Goal: Book appointment/travel/reservation

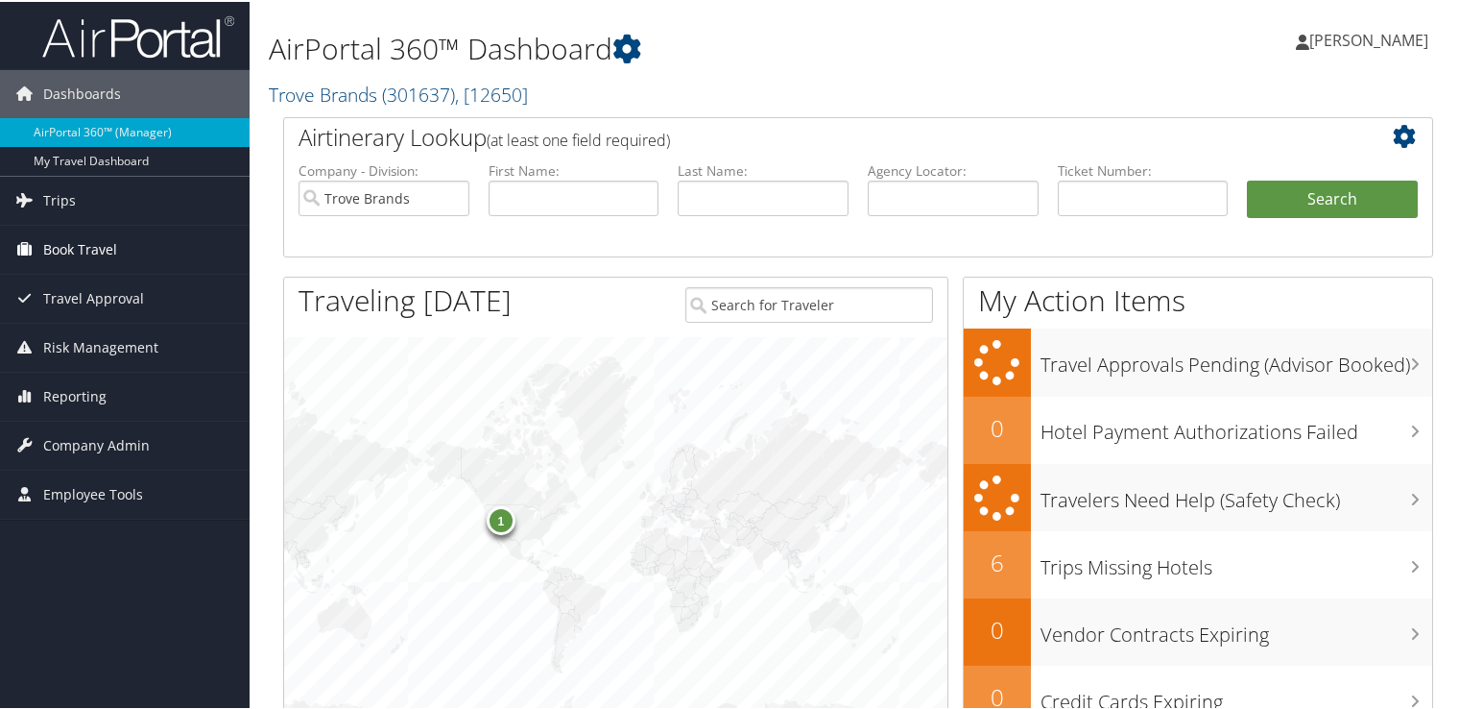
click at [127, 255] on link "Book Travel" at bounding box center [125, 248] width 250 height 48
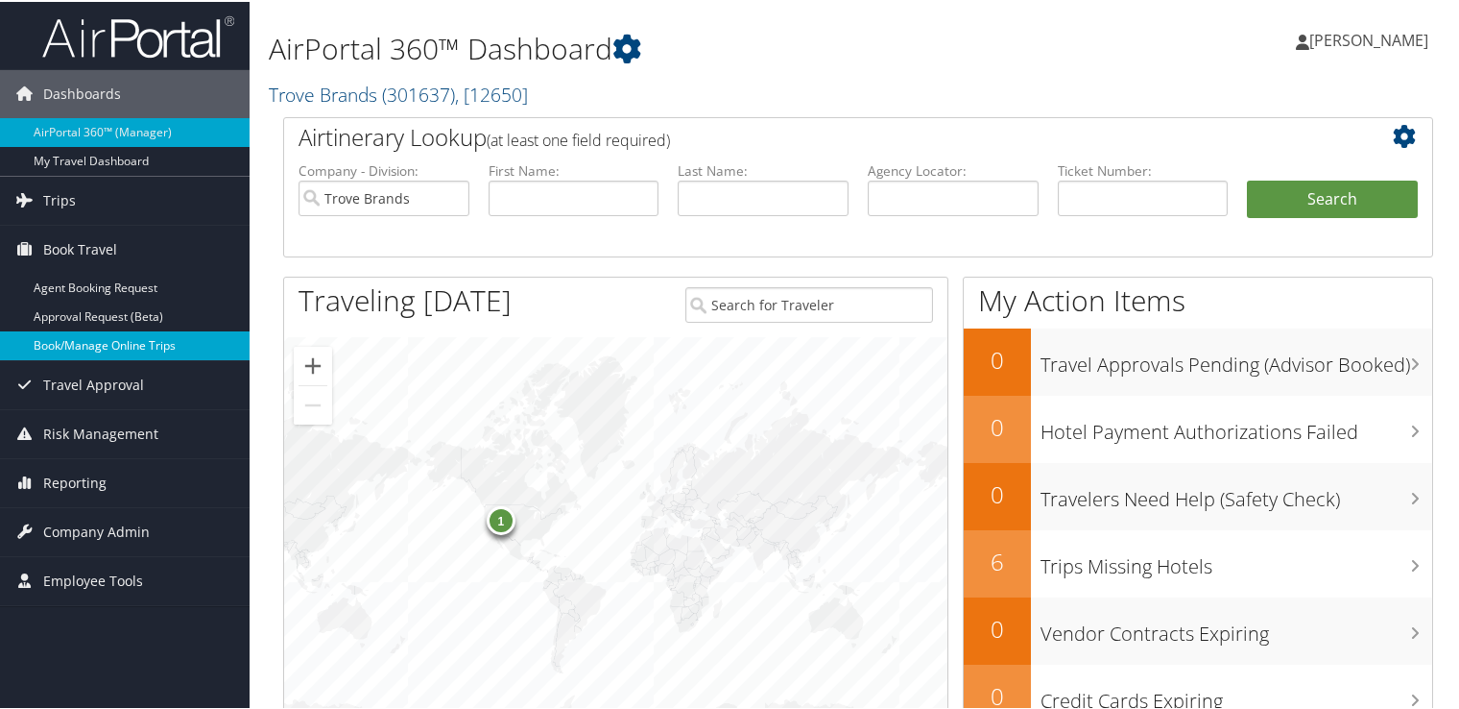
click at [108, 336] on link "Book/Manage Online Trips" at bounding box center [125, 343] width 250 height 29
click at [138, 336] on link "Book/Manage Online Trips" at bounding box center [125, 343] width 250 height 29
